Goal: Information Seeking & Learning: Find specific page/section

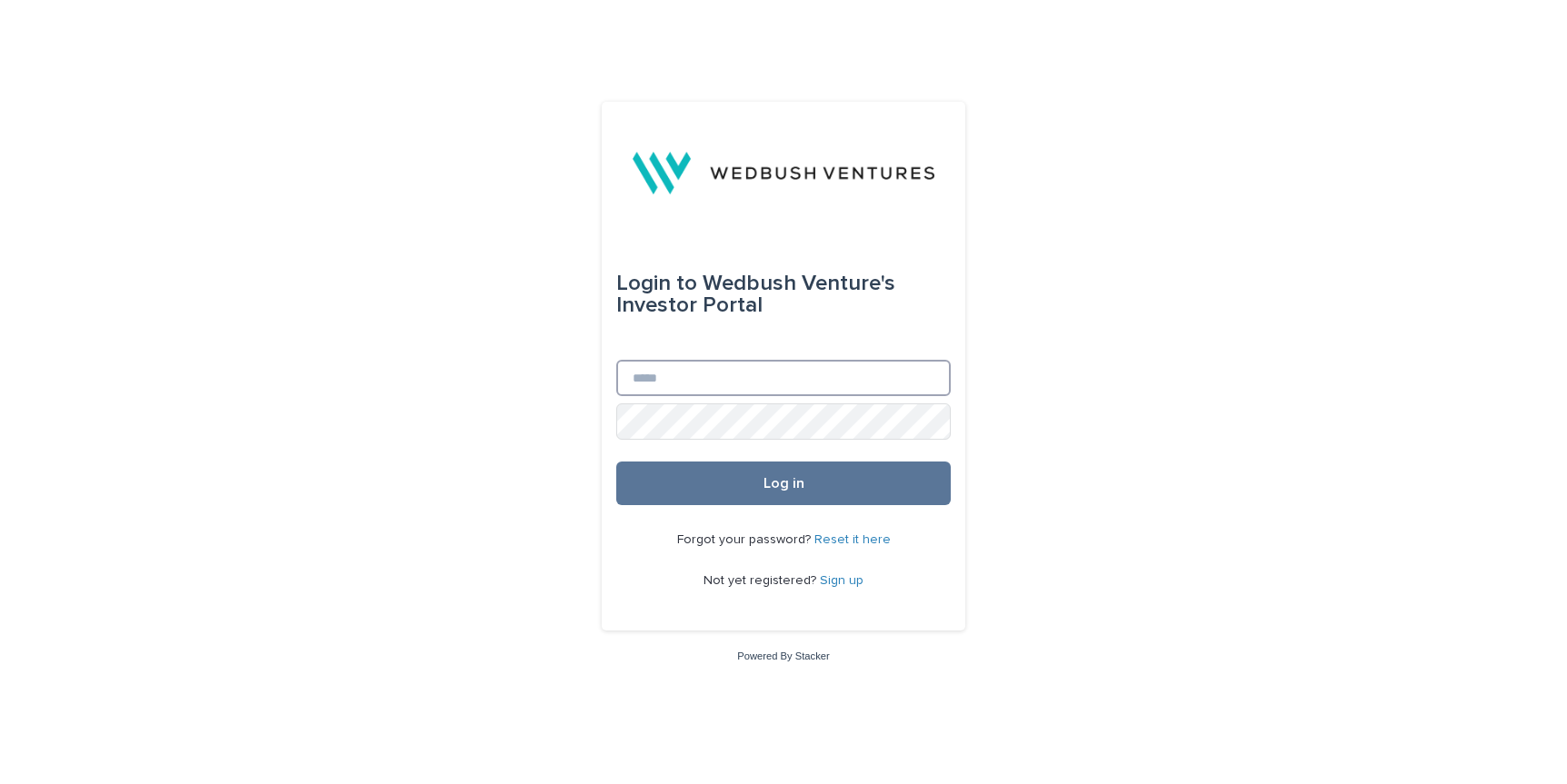
click at [721, 369] on input "Email" at bounding box center [783, 378] width 335 height 37
click at [754, 386] on input "Email" at bounding box center [783, 378] width 335 height 37
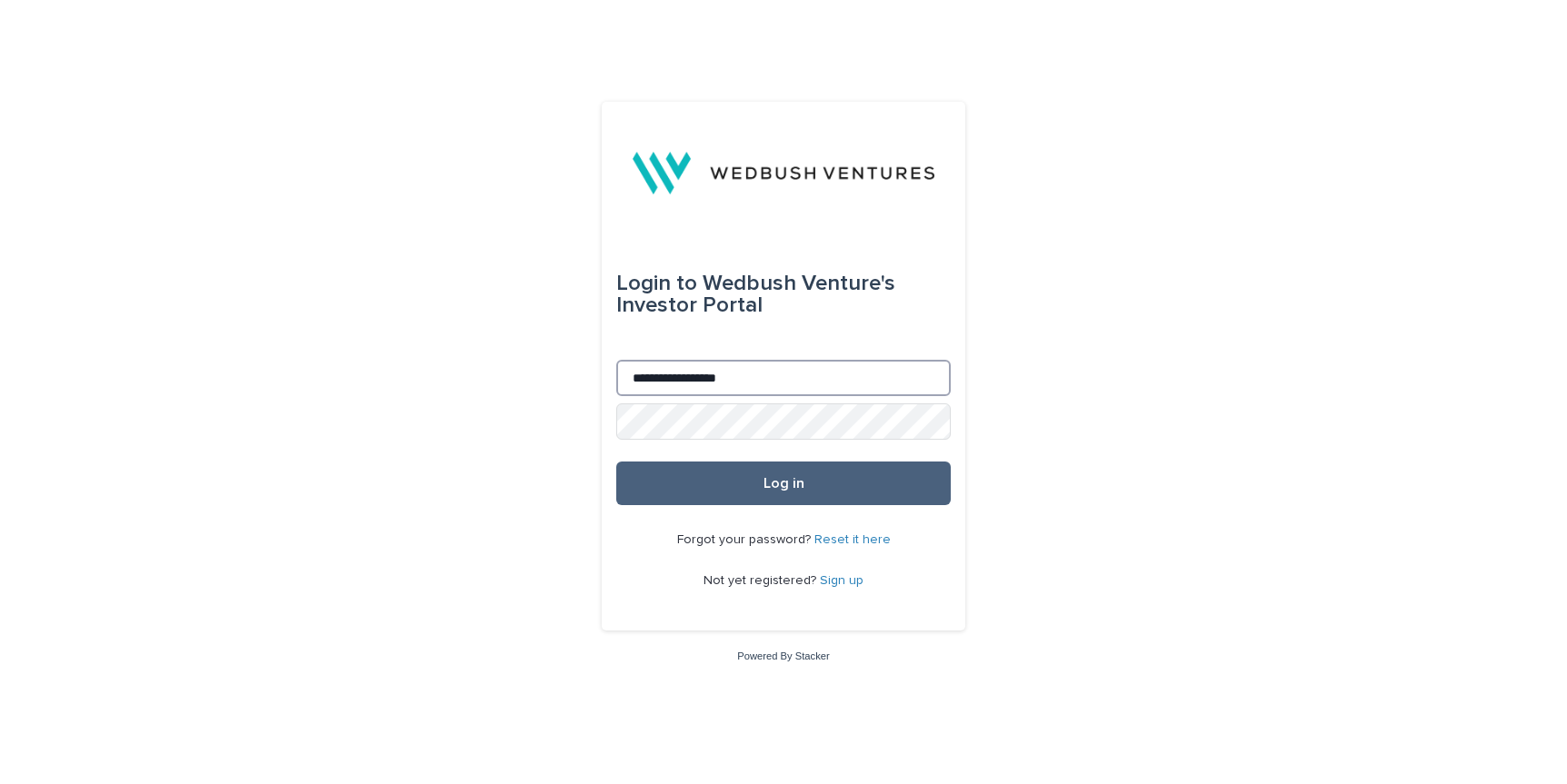
type input "**********"
click at [766, 480] on span "Log in" at bounding box center [784, 482] width 41 height 14
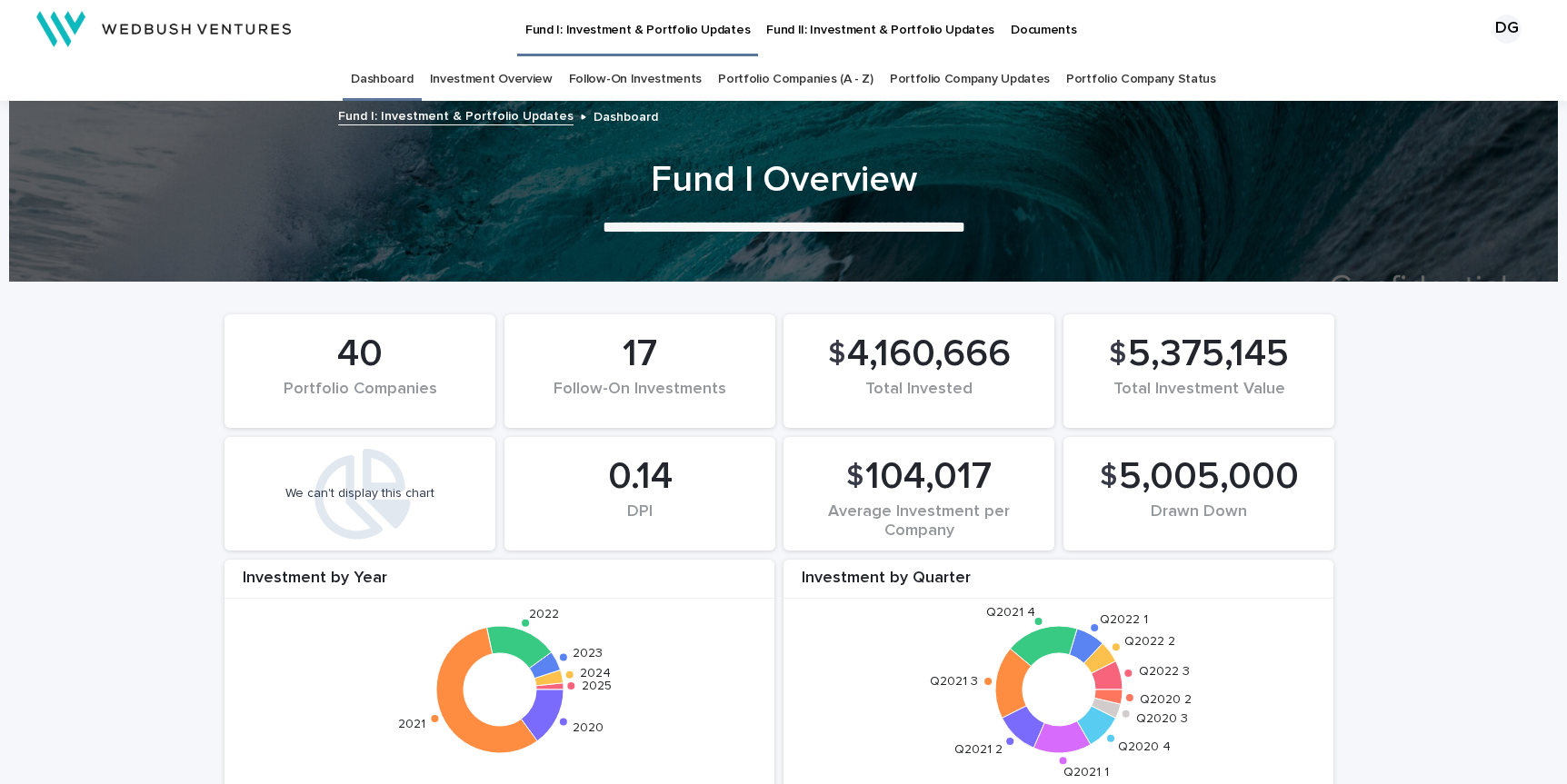
click at [1011, 25] on p "Documents" at bounding box center [1043, 19] width 65 height 38
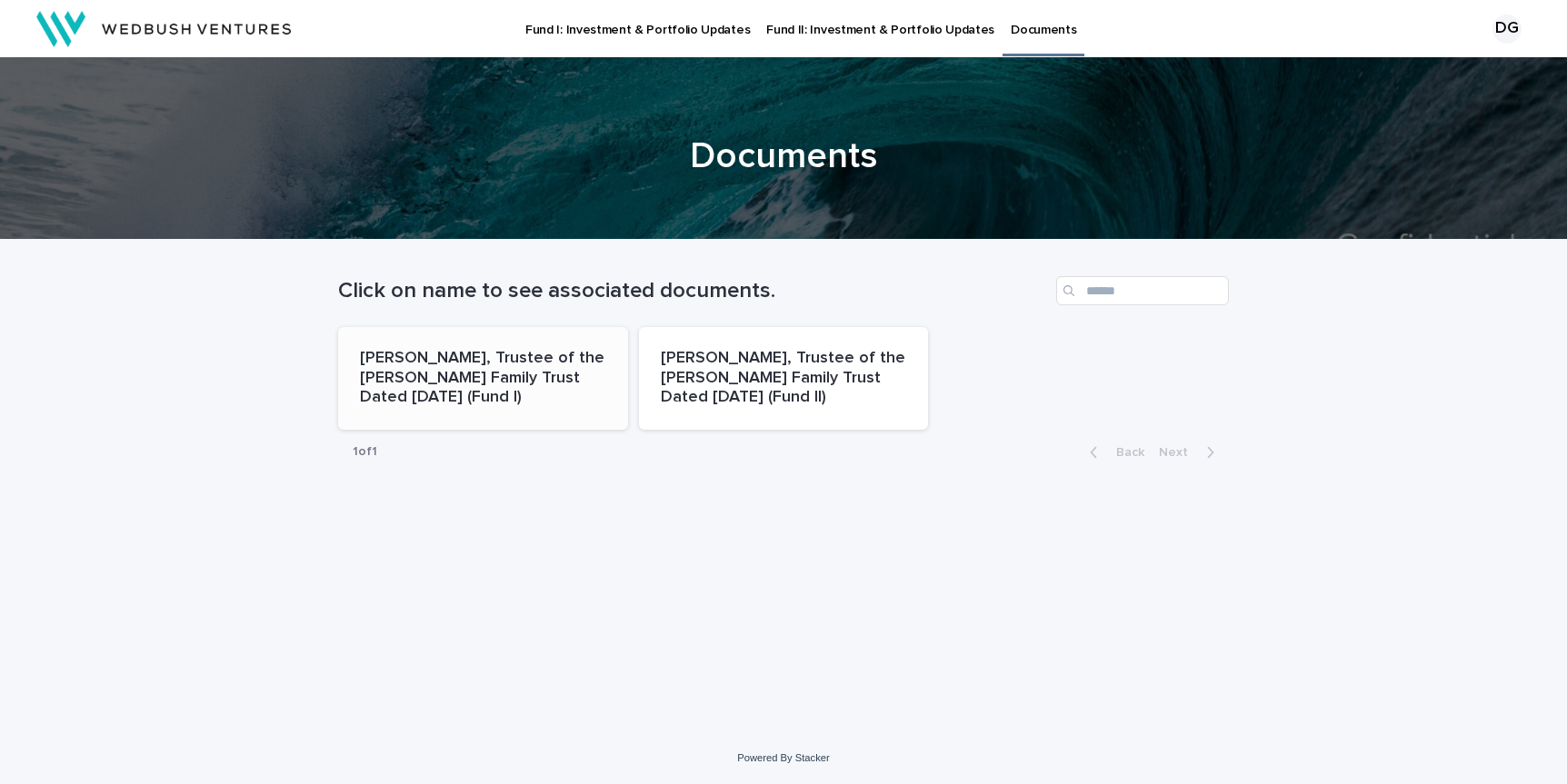
click at [520, 387] on p "[PERSON_NAME], Trustee of the [PERSON_NAME] Family Trust Dated [DATE] (Fund I)" at bounding box center [483, 378] width 246 height 59
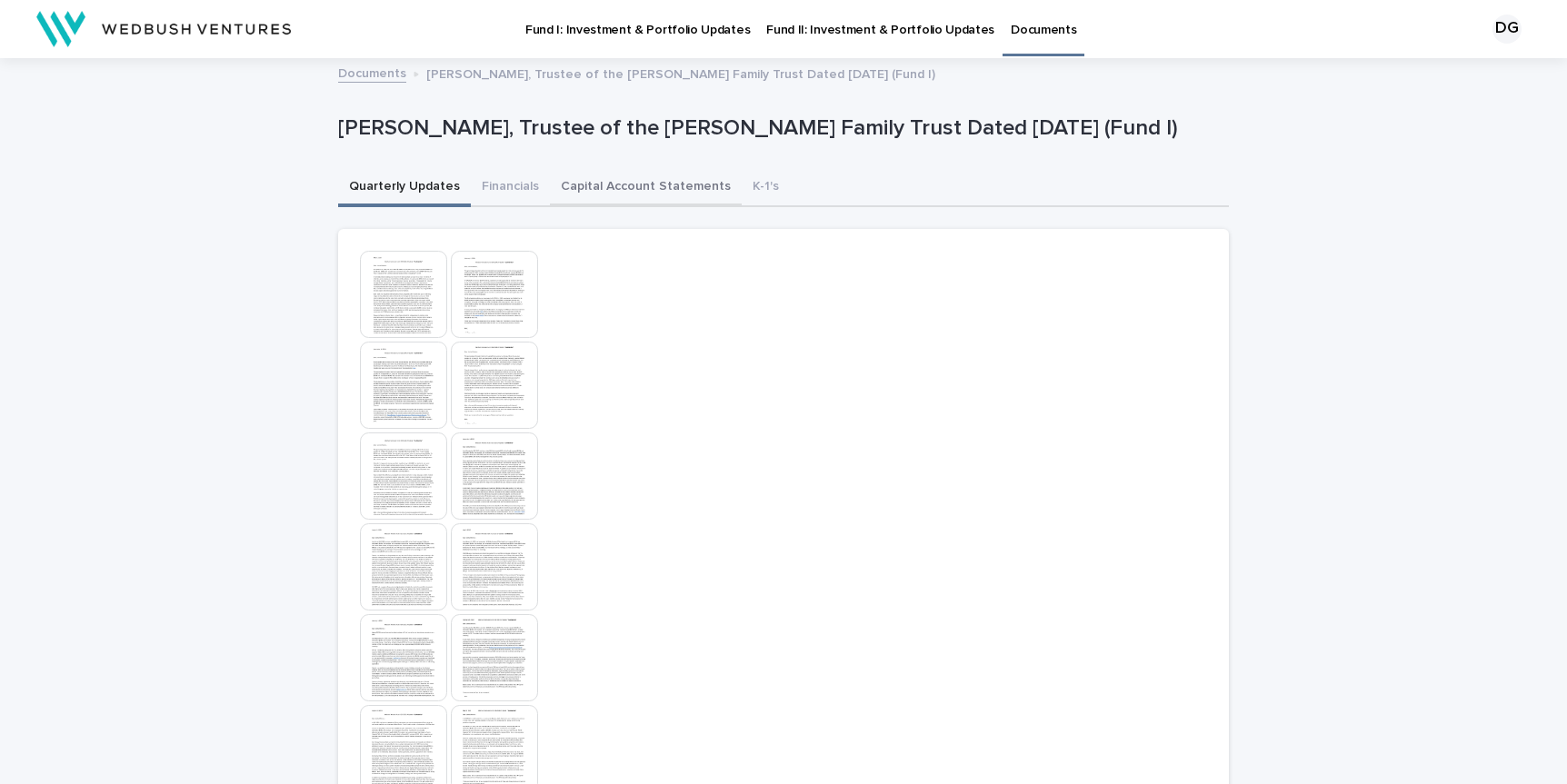
click at [652, 188] on button "Capital Account Statements" at bounding box center [645, 188] width 191 height 38
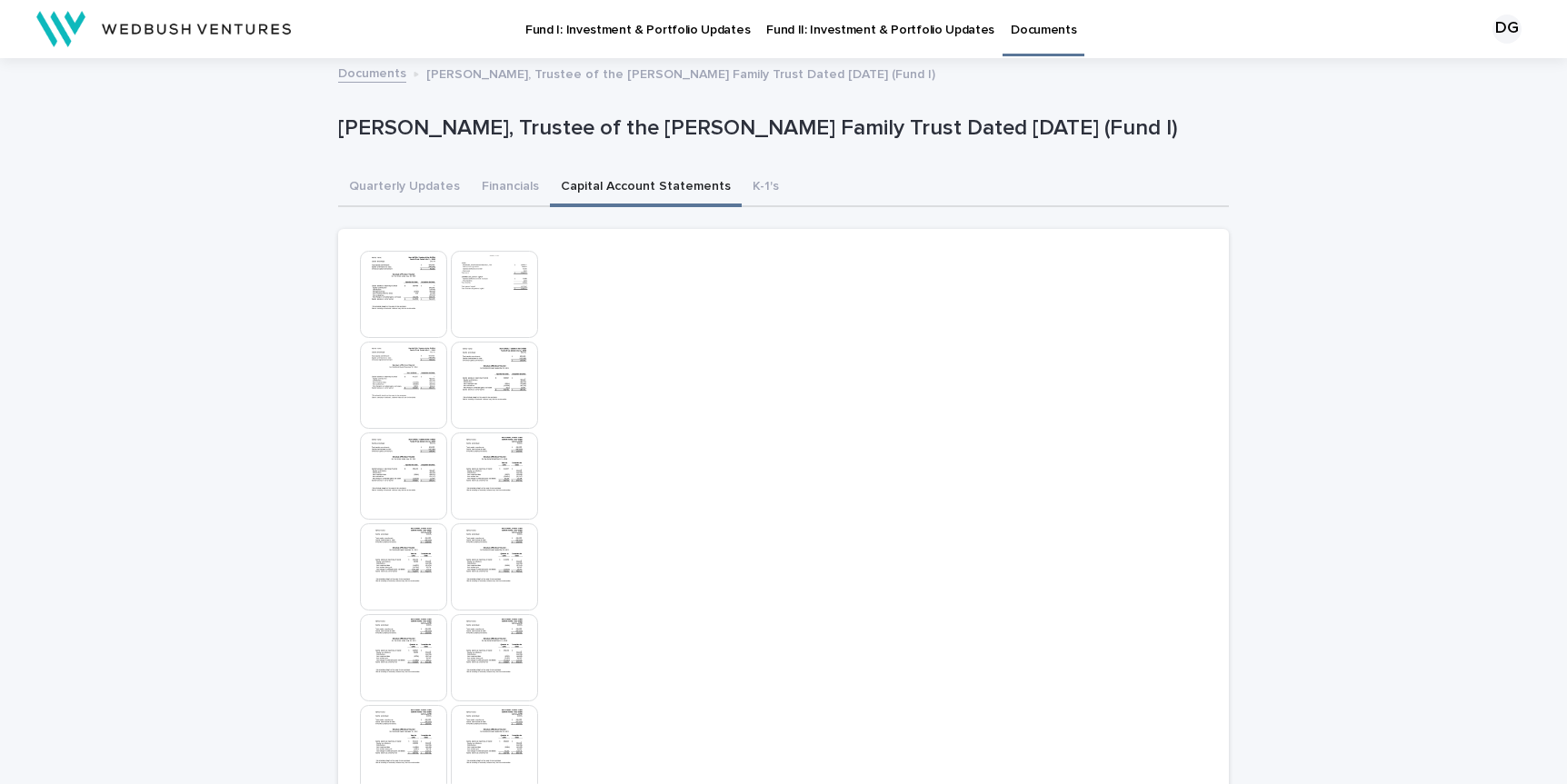
click at [390, 297] on img at bounding box center [404, 294] width 88 height 88
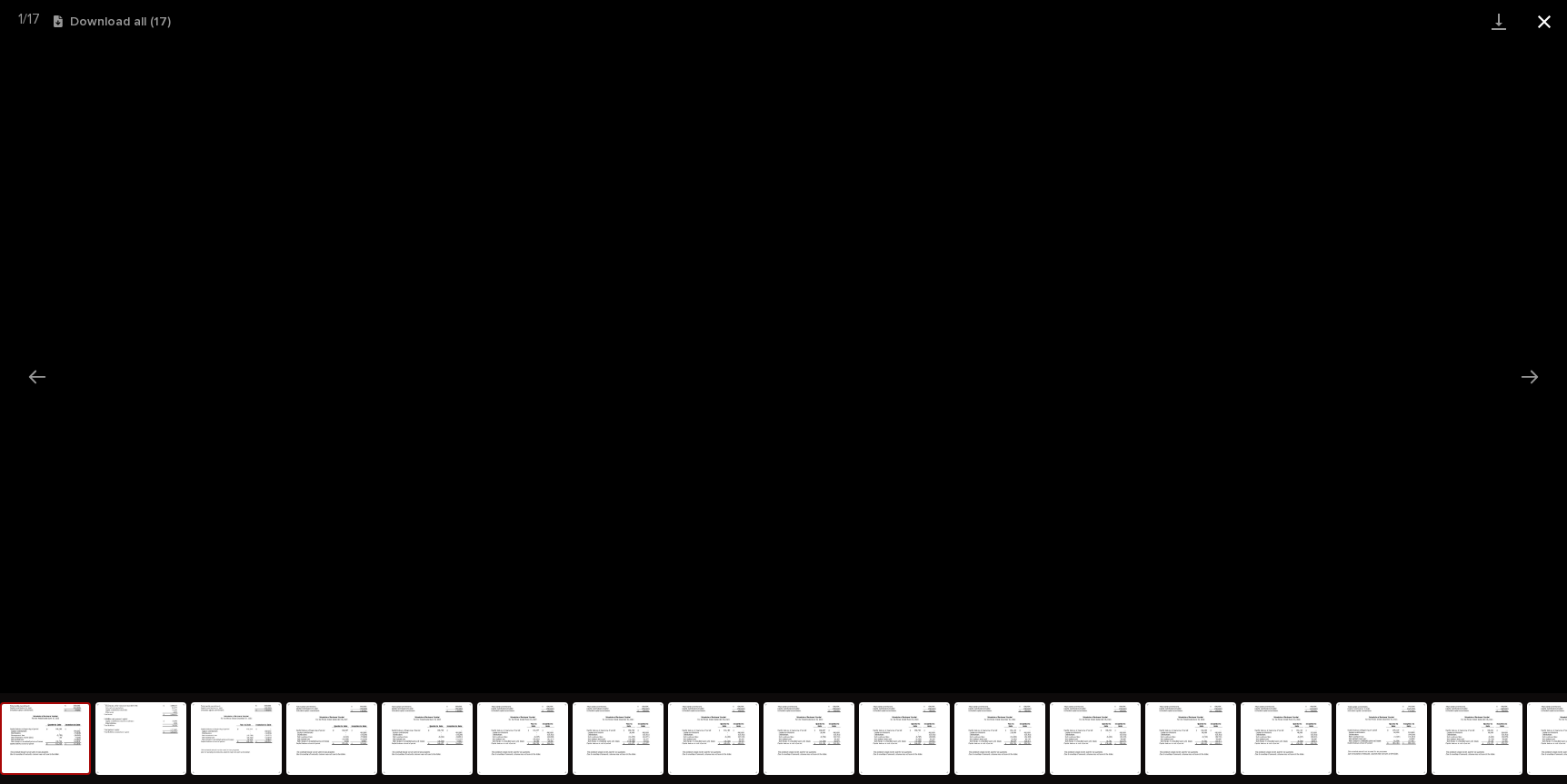
click at [1542, 17] on button "Close gallery" at bounding box center [1543, 21] width 45 height 42
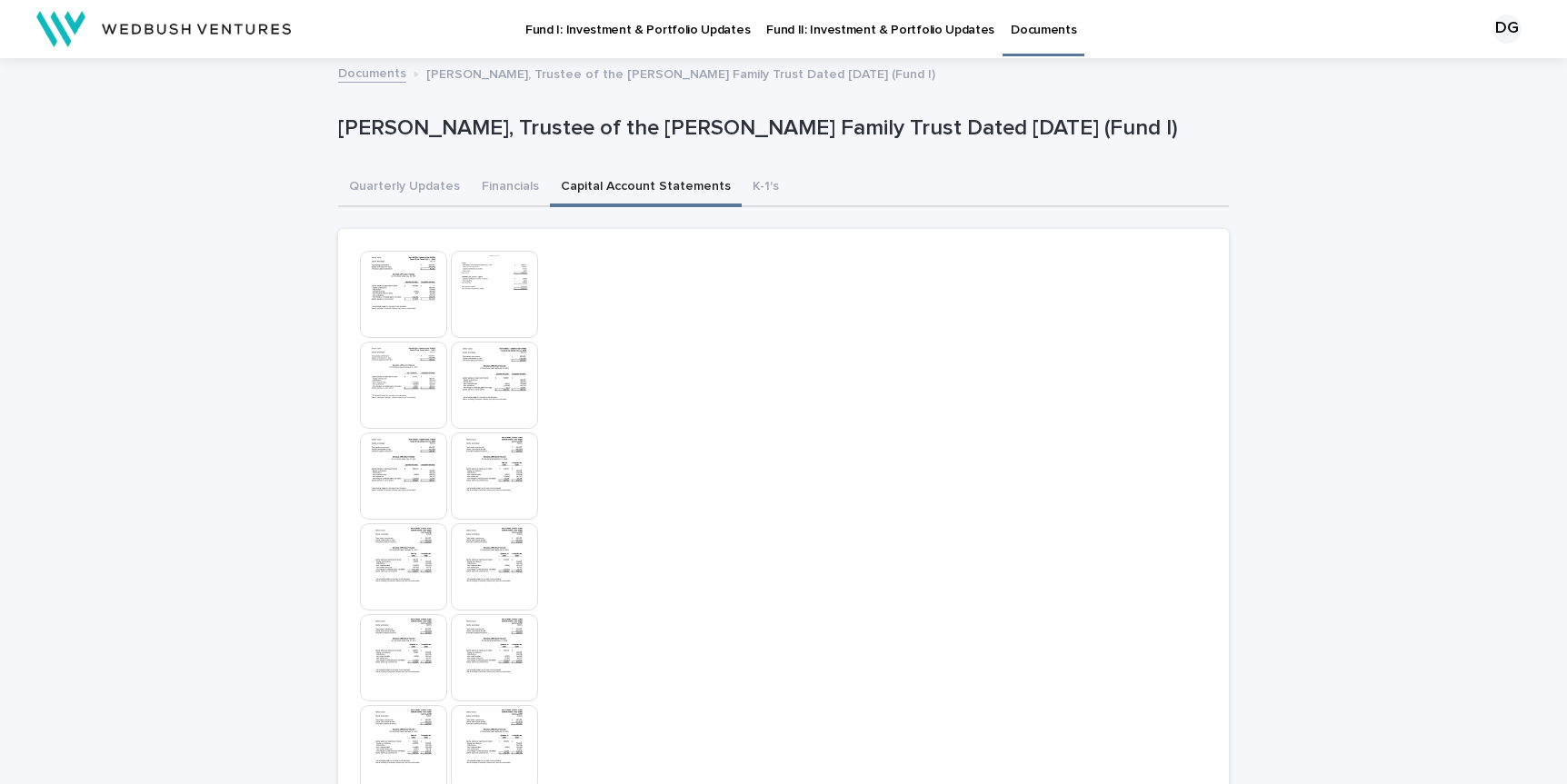
click at [1011, 28] on p "Documents" at bounding box center [1043, 19] width 65 height 38
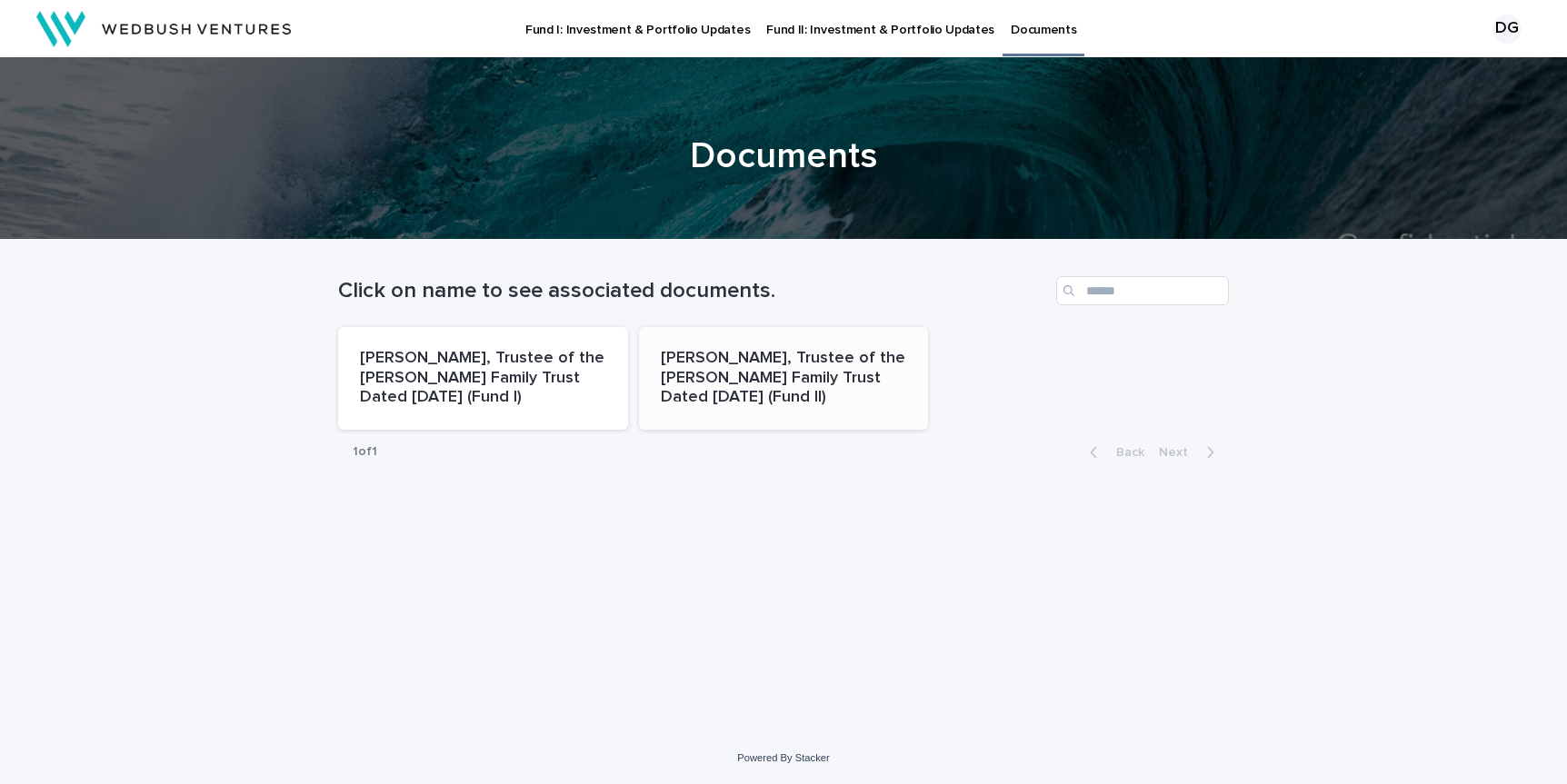
click at [710, 376] on p "[PERSON_NAME], Trustee of the [PERSON_NAME] Family Trust Dated [DATE] (Fund II)" at bounding box center [784, 378] width 246 height 59
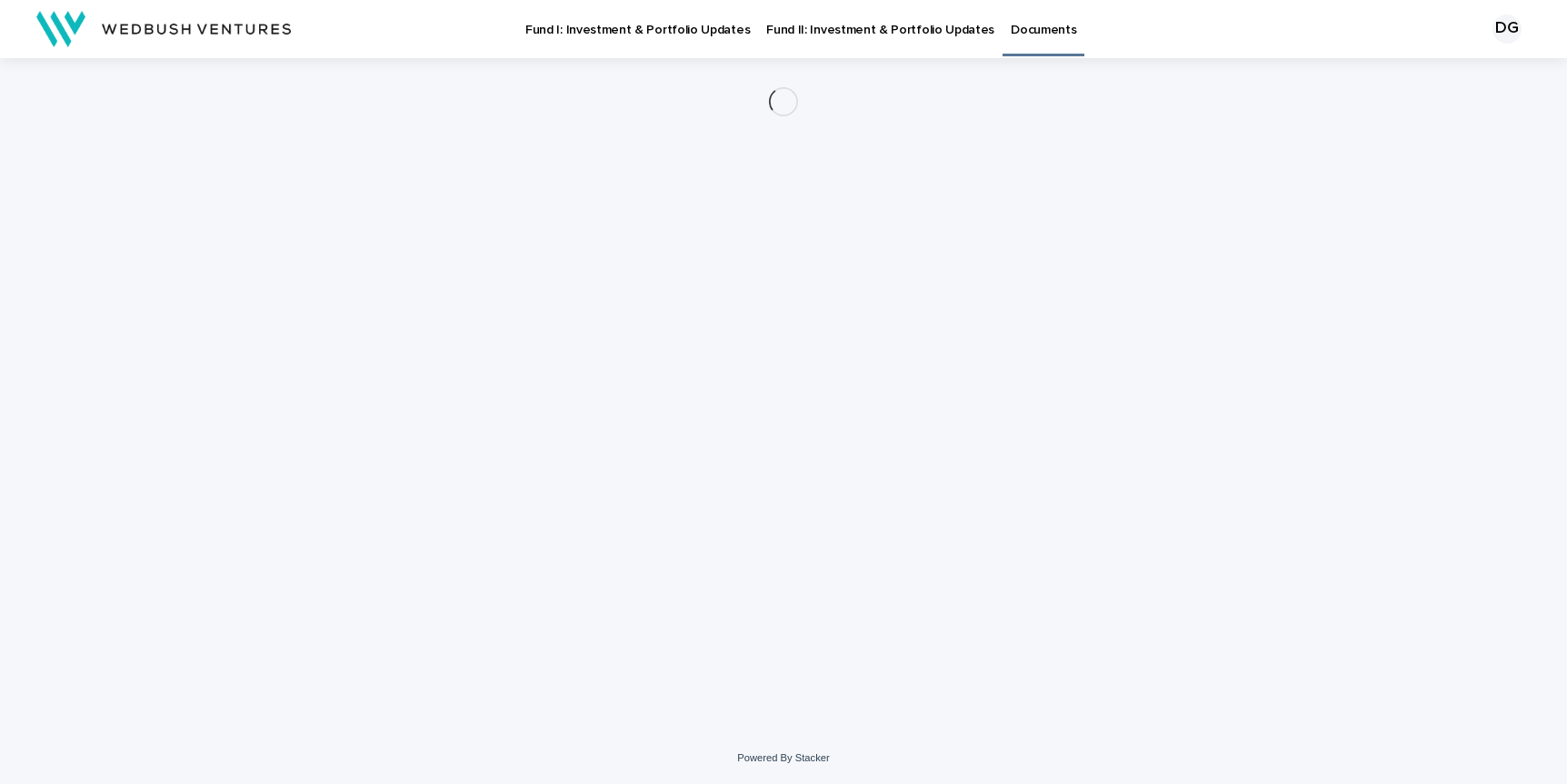
click at [710, 376] on div "Loading... Saving… Loading... Saving…" at bounding box center [784, 372] width 909 height 629
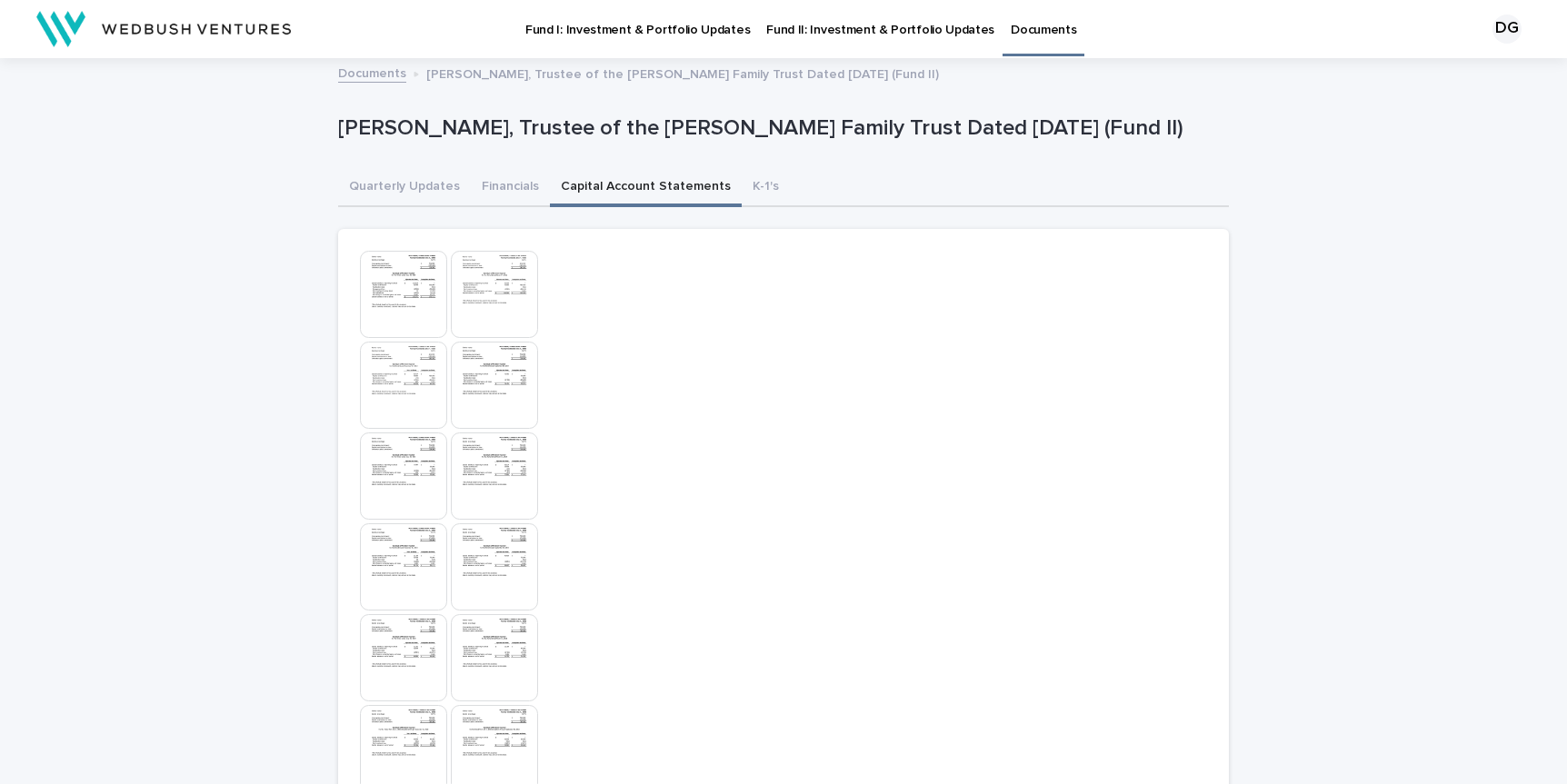
click at [685, 187] on button "Capital Account Statements" at bounding box center [645, 188] width 191 height 38
click at [404, 288] on img at bounding box center [404, 294] width 88 height 88
